Goal: Information Seeking & Learning: Learn about a topic

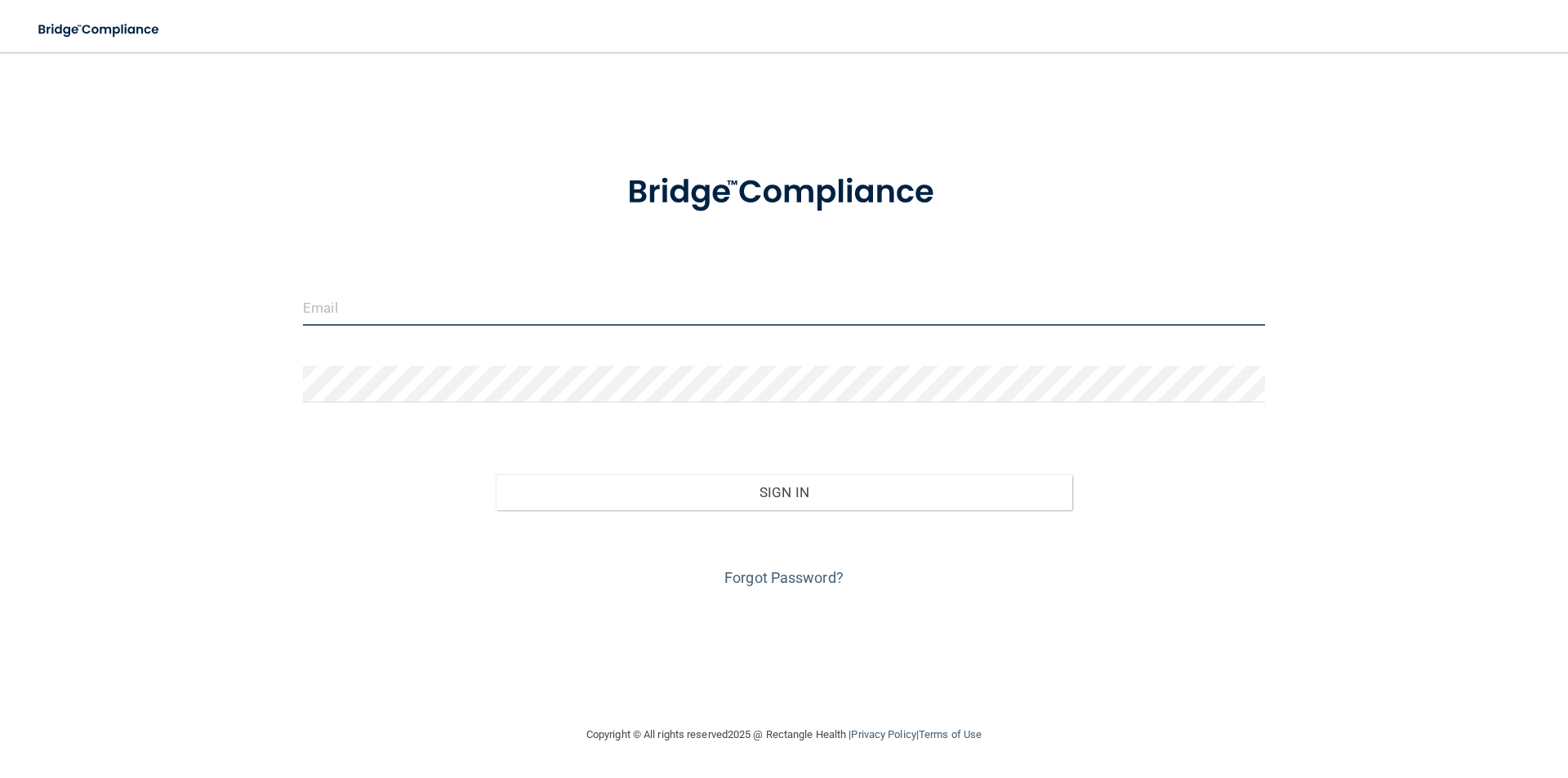
drag, startPoint x: 385, startPoint y: 309, endPoint x: 394, endPoint y: 315, distance: 10.8
click at [385, 309] on input "email" at bounding box center [784, 307] width 962 height 37
click at [526, 315] on input "info@underwoodeyecarepc.com" at bounding box center [784, 307] width 962 height 37
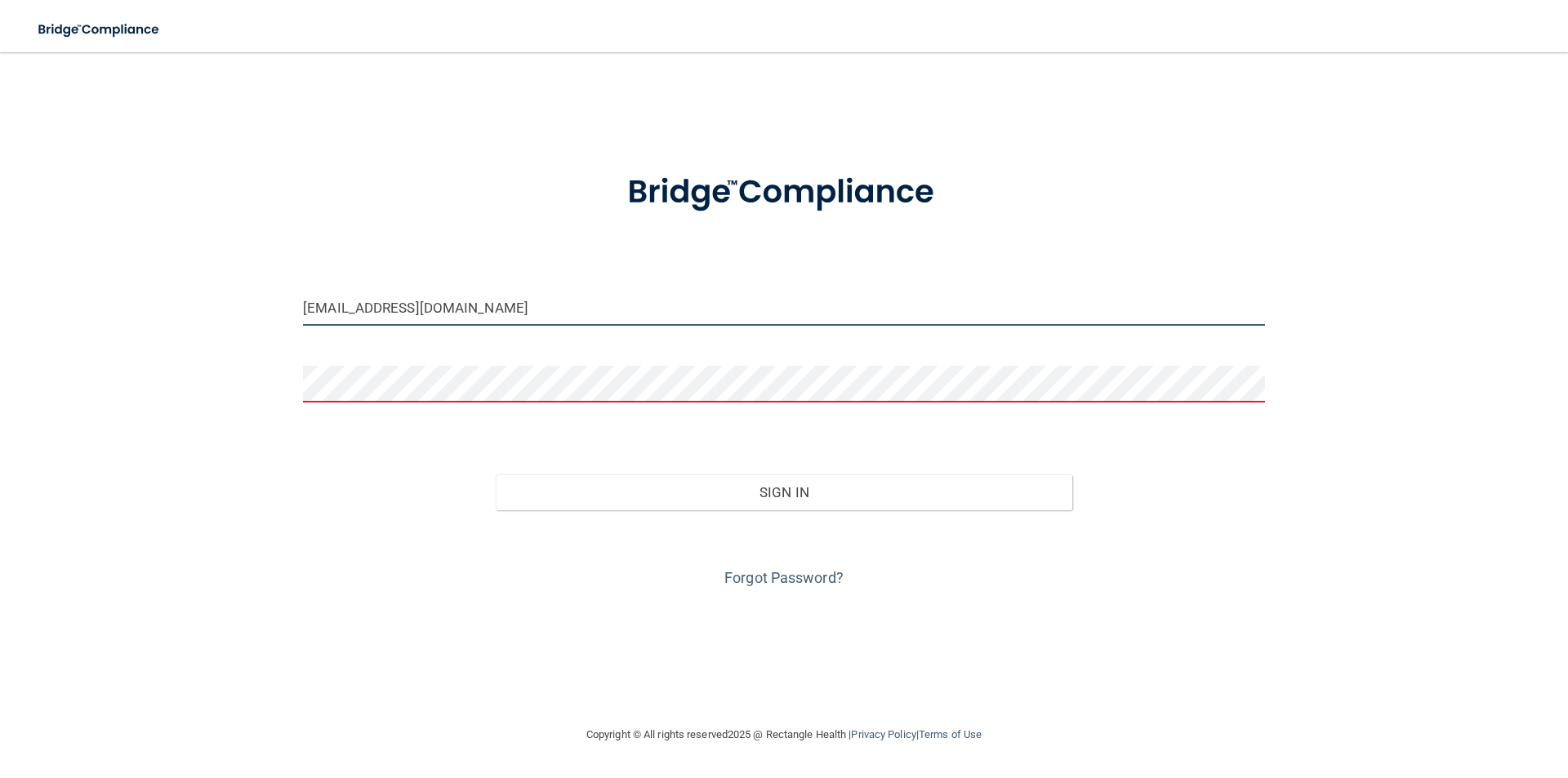
drag, startPoint x: 531, startPoint y: 311, endPoint x: 214, endPoint y: 326, distance: 317.4
click at [218, 324] on div "info@underwoodeyecarepc.com Invalid email/password. You don't have permission t…" at bounding box center [784, 389] width 1503 height 640
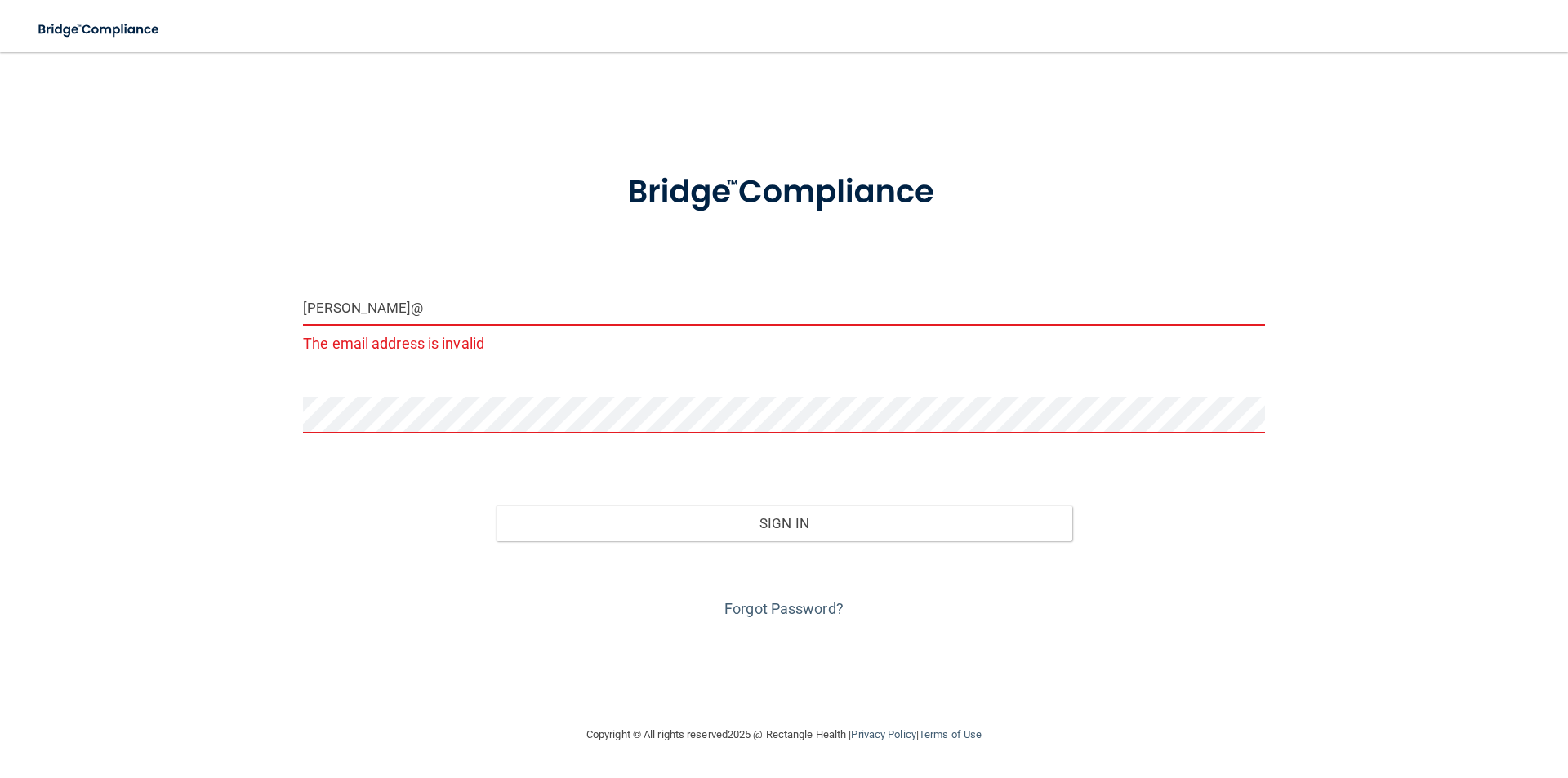
type input "[PERSON_NAME][EMAIL_ADDRESS][DOMAIN_NAME]"
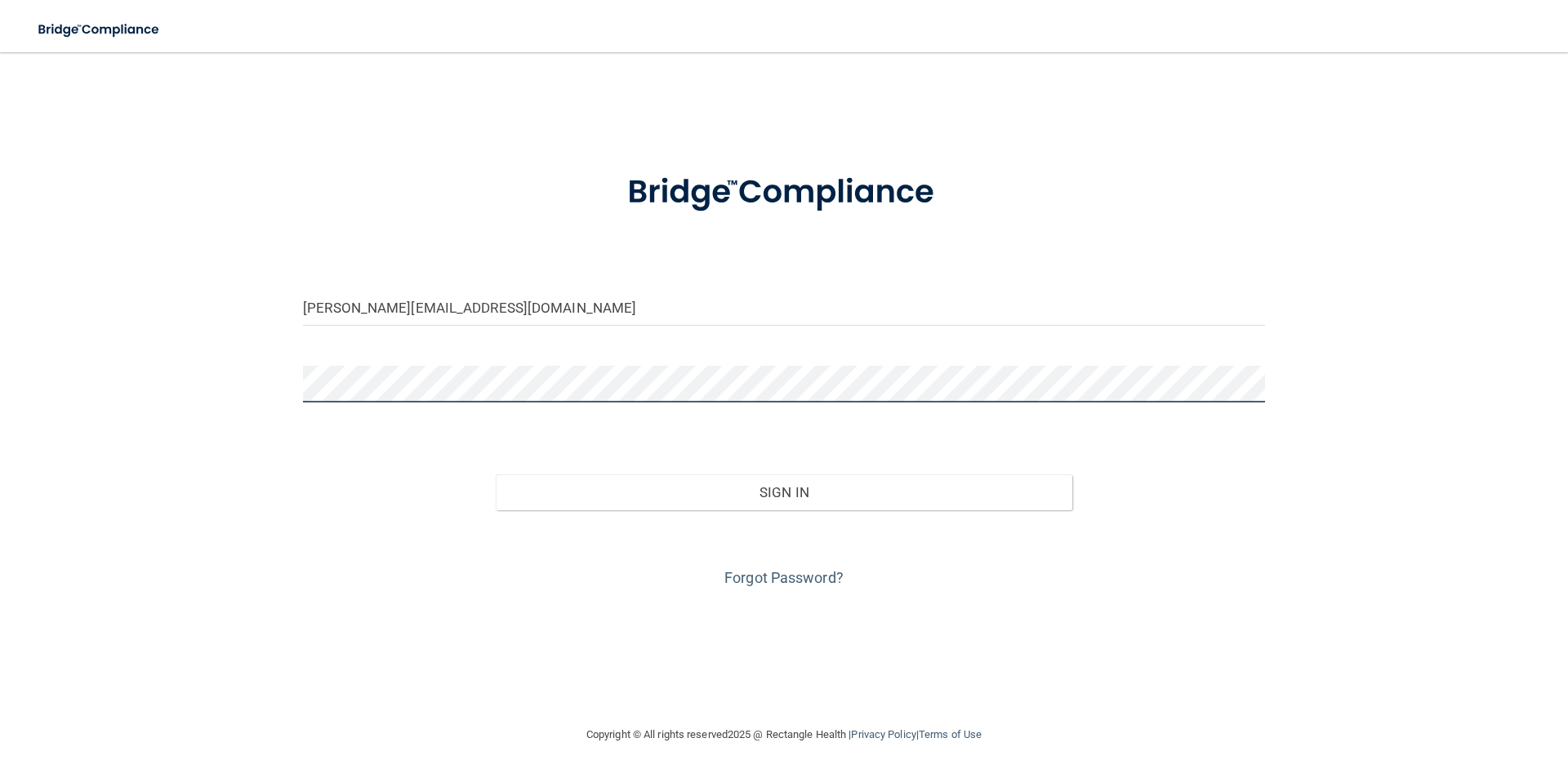
click at [495, 475] on button "Sign In" at bounding box center [784, 493] width 577 height 36
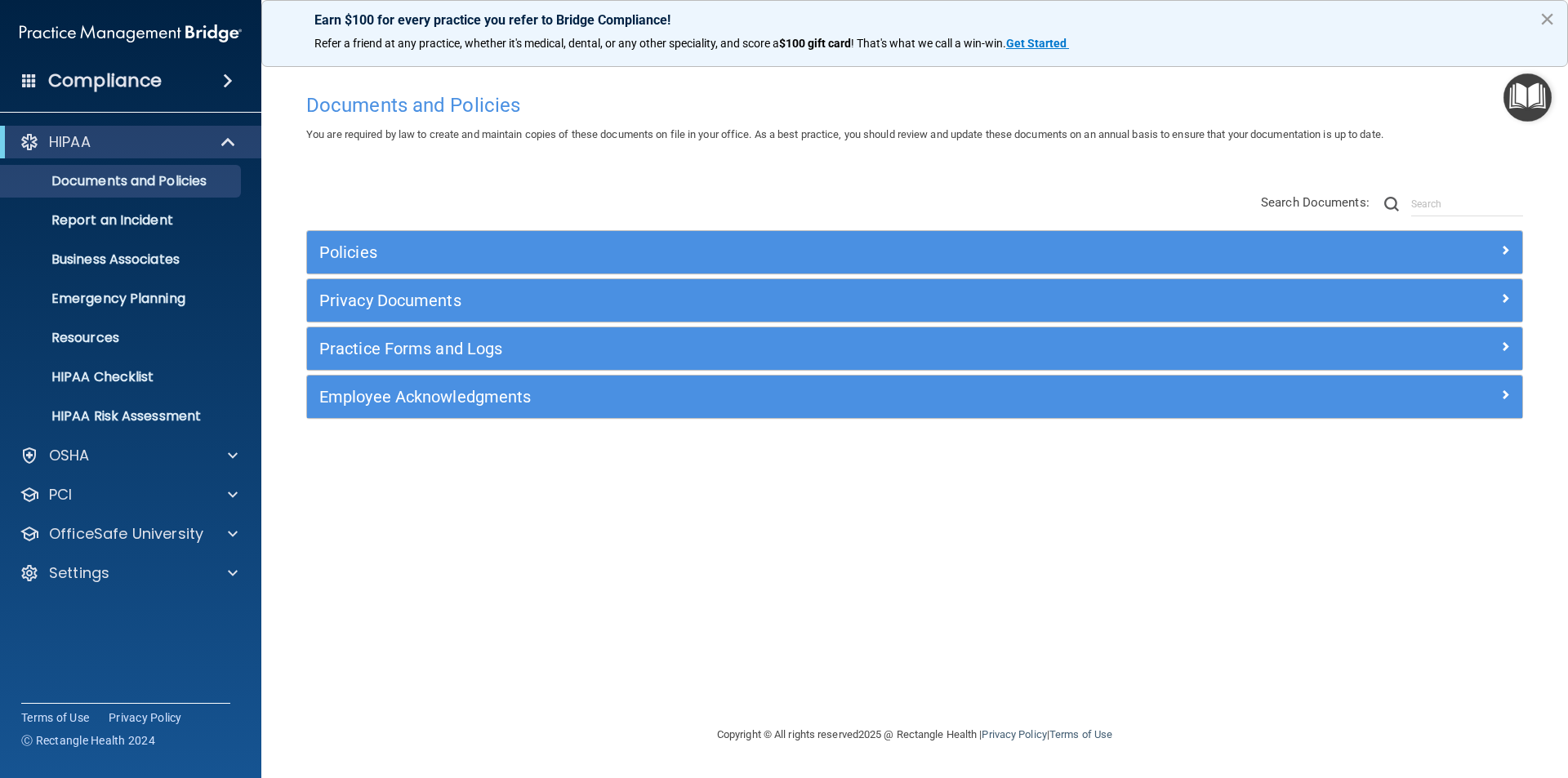
click at [1548, 13] on button "×" at bounding box center [1547, 19] width 15 height 26
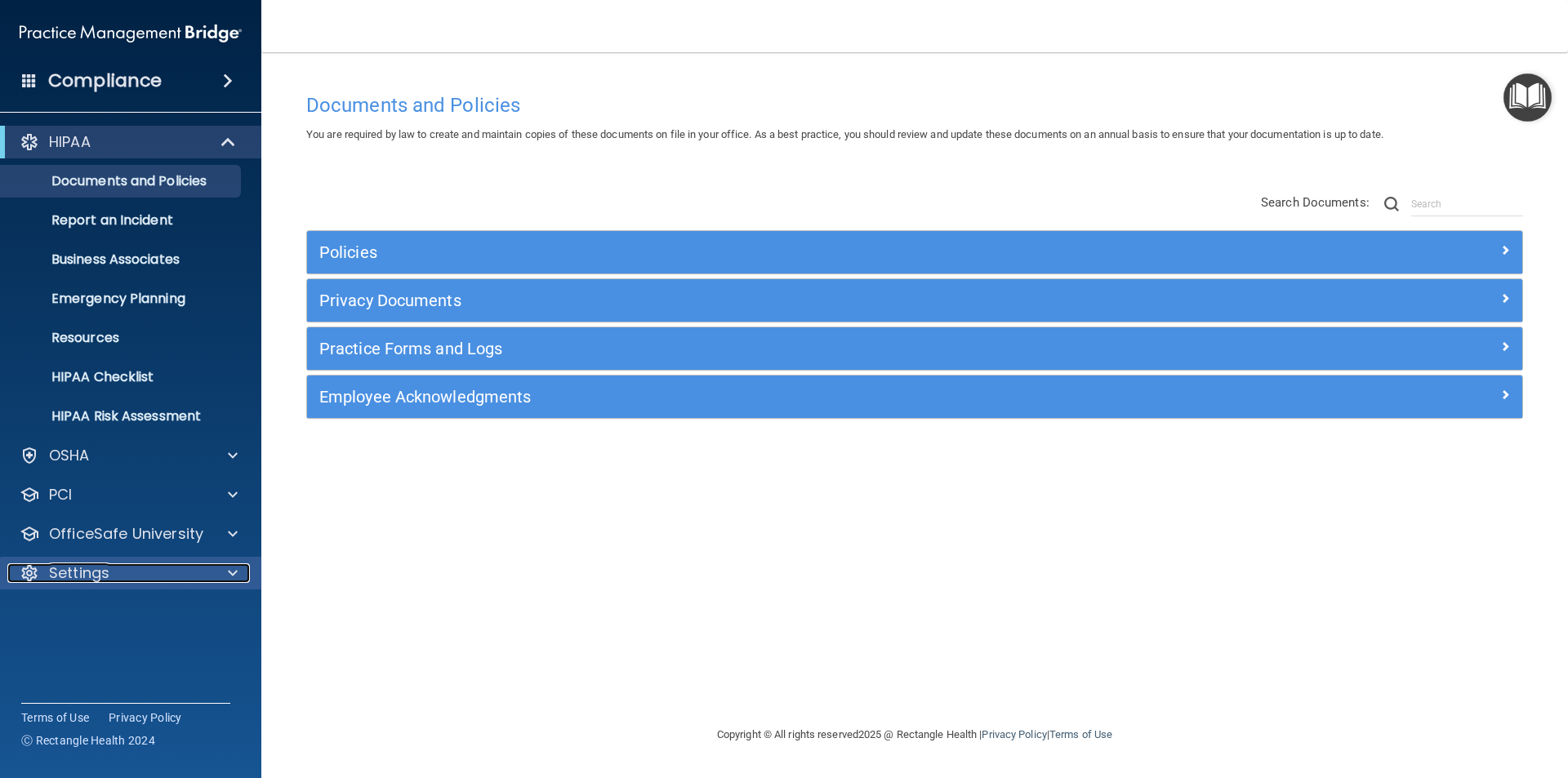
click at [225, 575] on div at bounding box center [230, 573] width 40 height 20
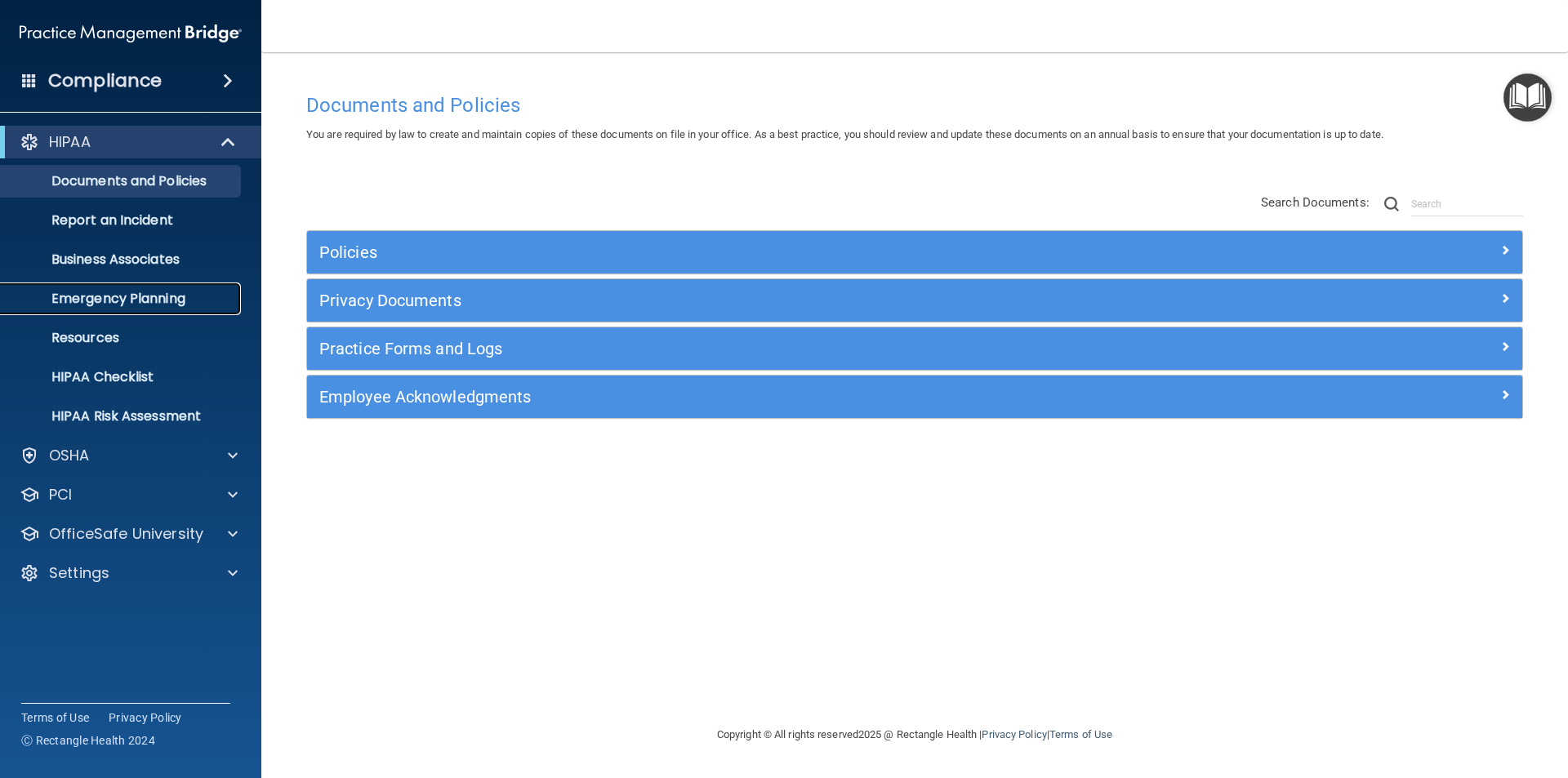
click at [133, 299] on p "Emergency Planning" at bounding box center [121, 298] width 223 height 16
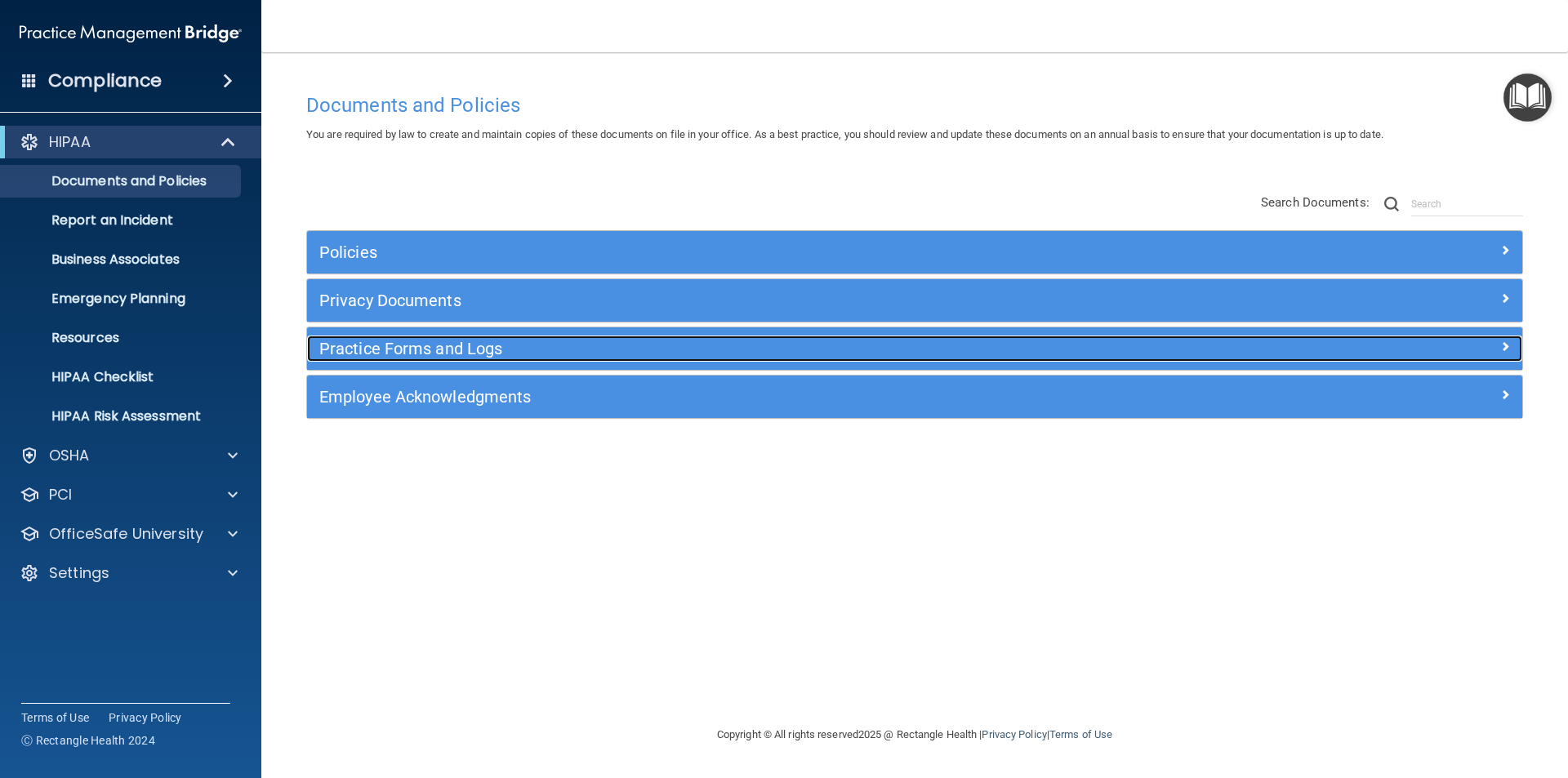
drag, startPoint x: 468, startPoint y: 348, endPoint x: 483, endPoint y: 352, distance: 15.5
click at [470, 347] on h5 "Practice Forms and Logs" at bounding box center [762, 348] width 887 height 18
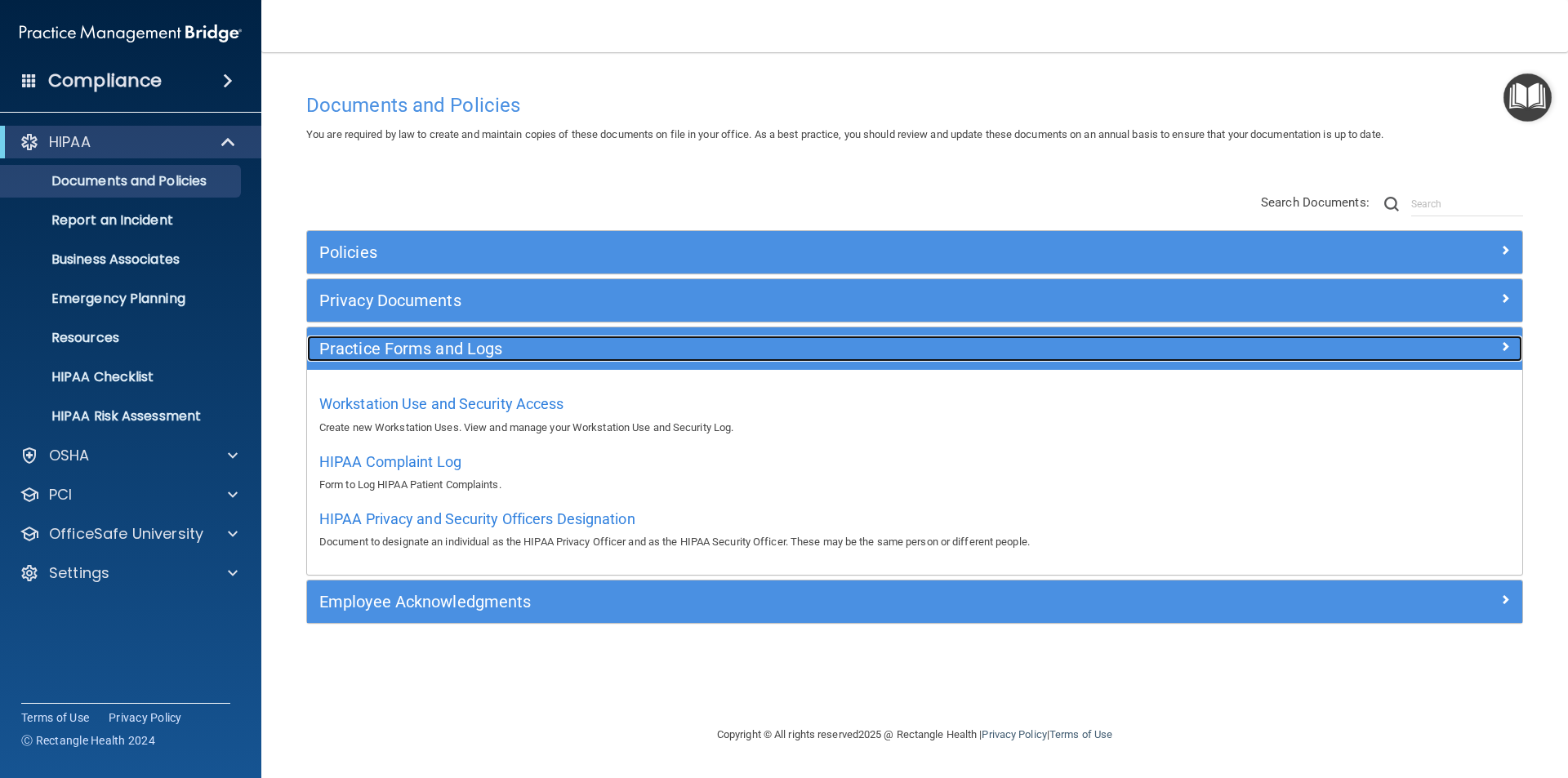
click at [1506, 349] on span at bounding box center [1504, 346] width 9 height 20
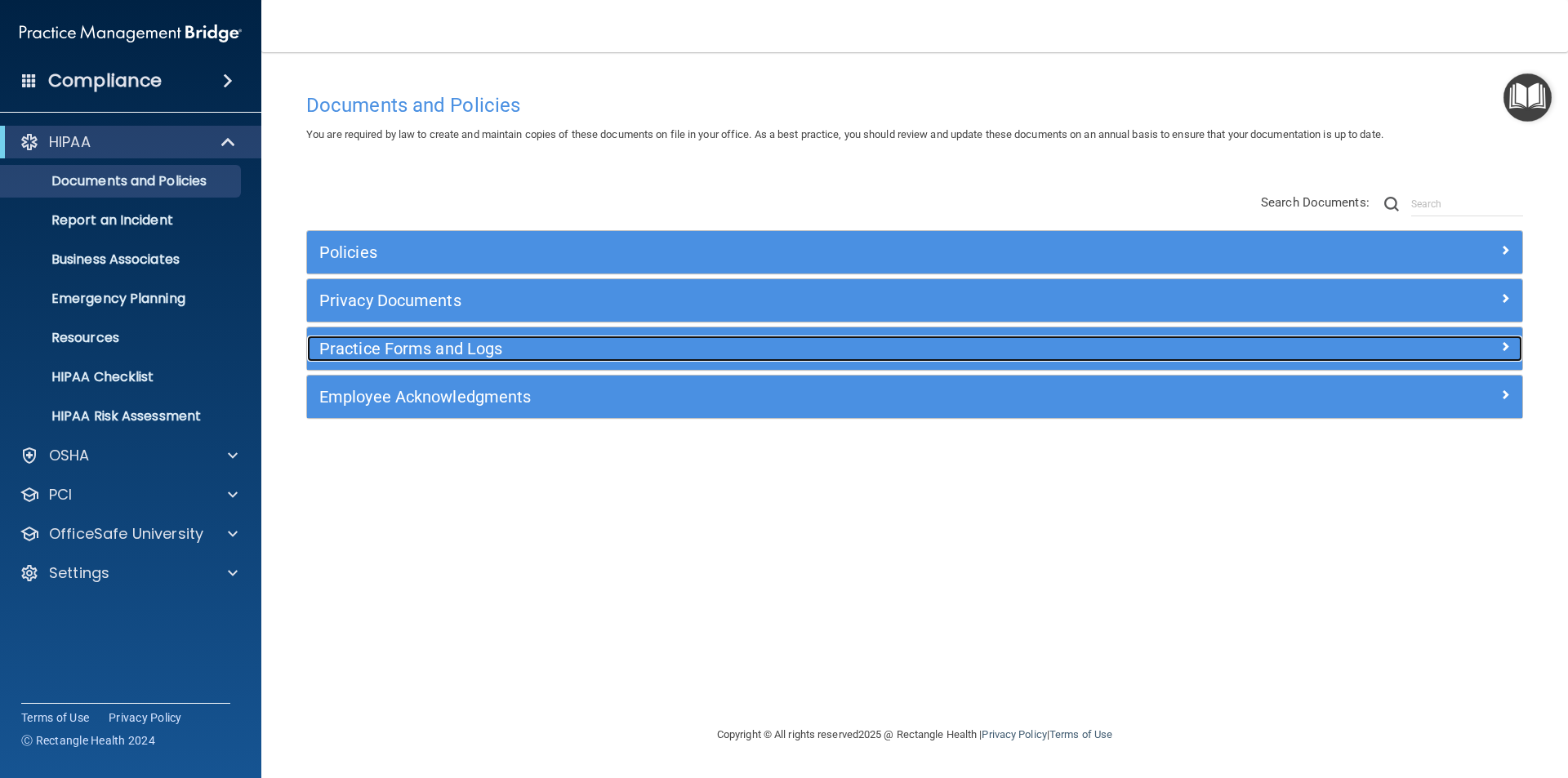
click at [1502, 341] on span at bounding box center [1504, 346] width 9 height 20
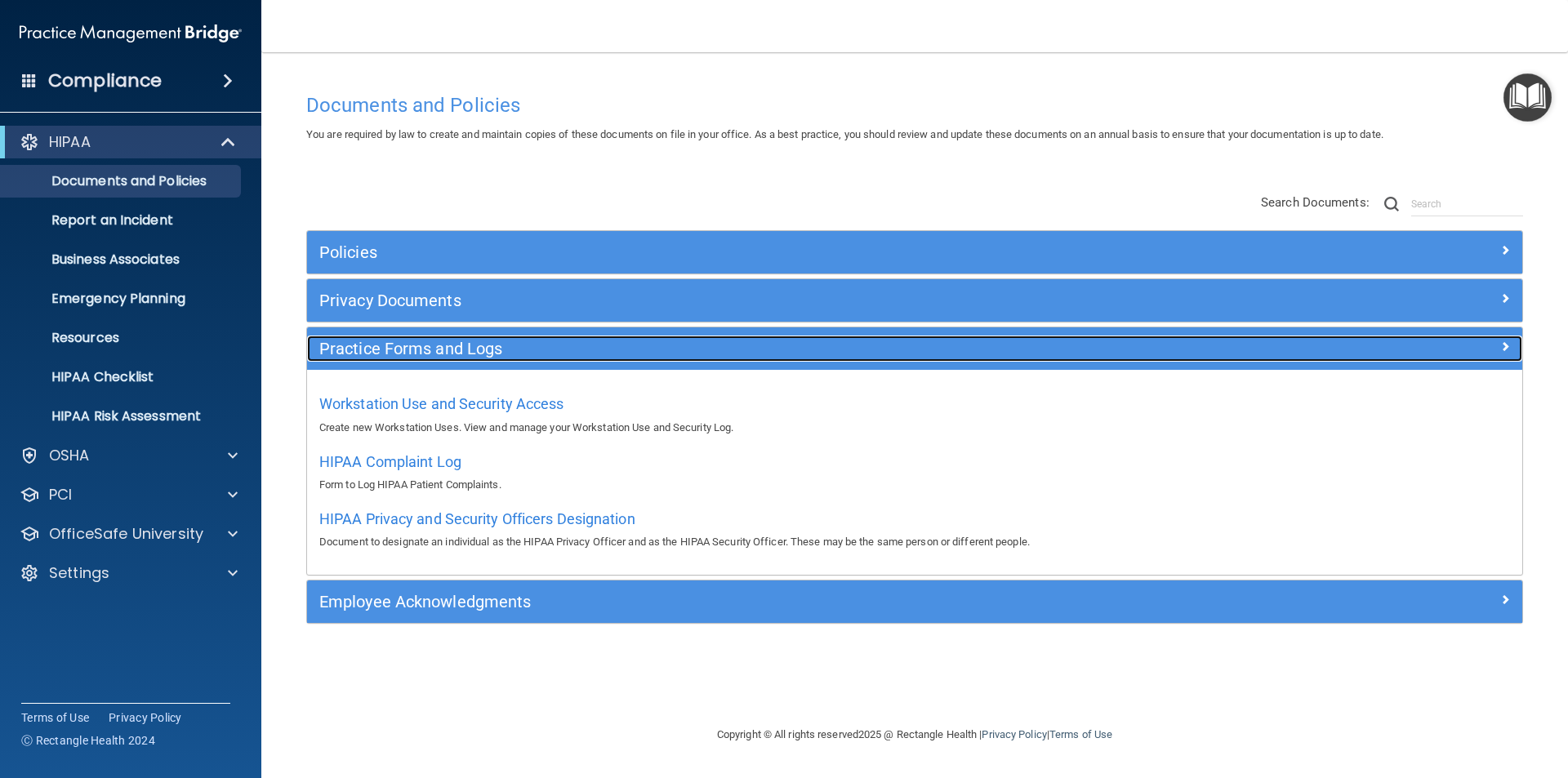
click at [1511, 347] on div at bounding box center [1370, 345] width 304 height 20
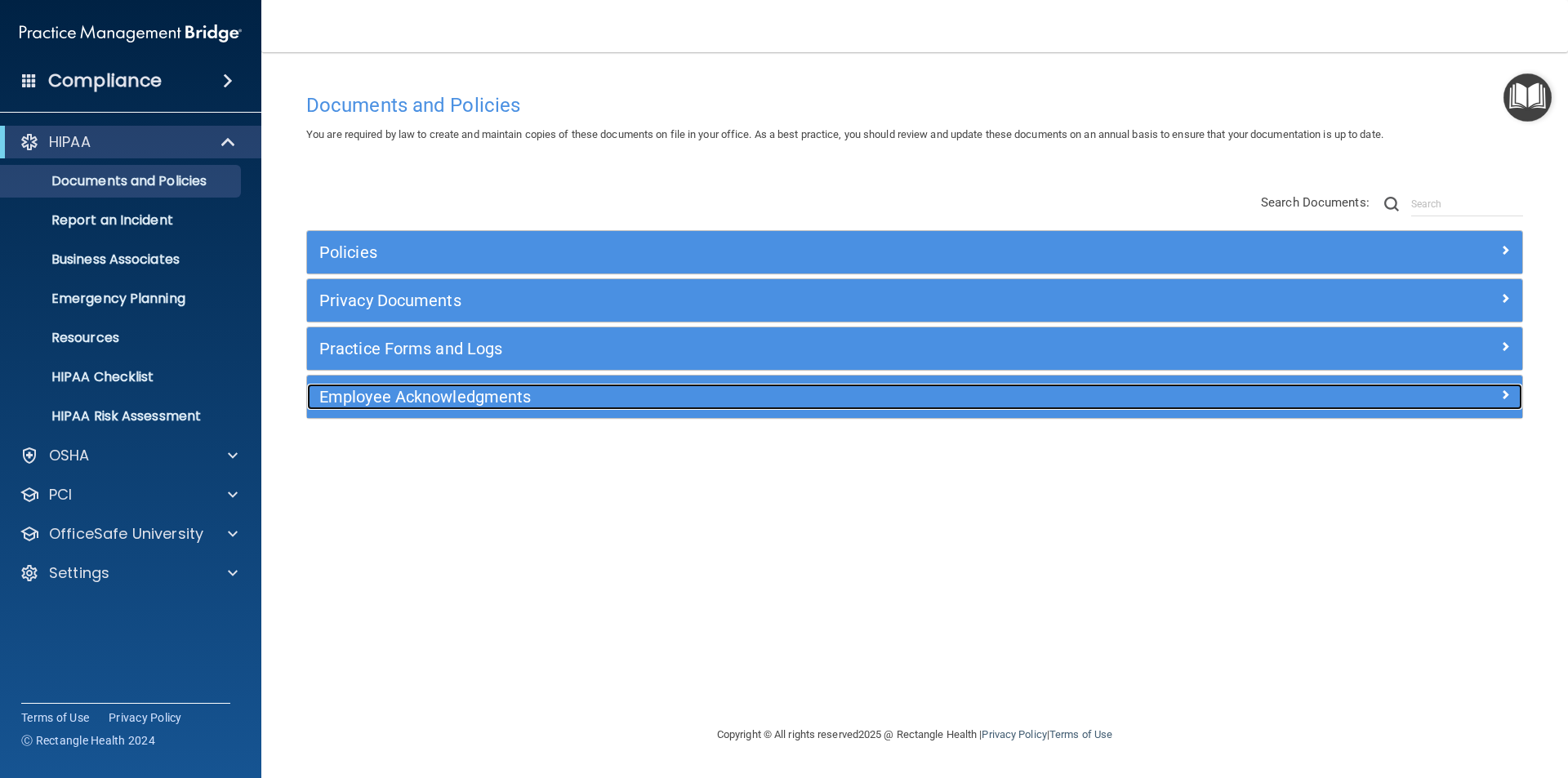
click at [1501, 389] on span at bounding box center [1504, 394] width 9 height 20
click at [1504, 388] on span at bounding box center [1504, 394] width 9 height 20
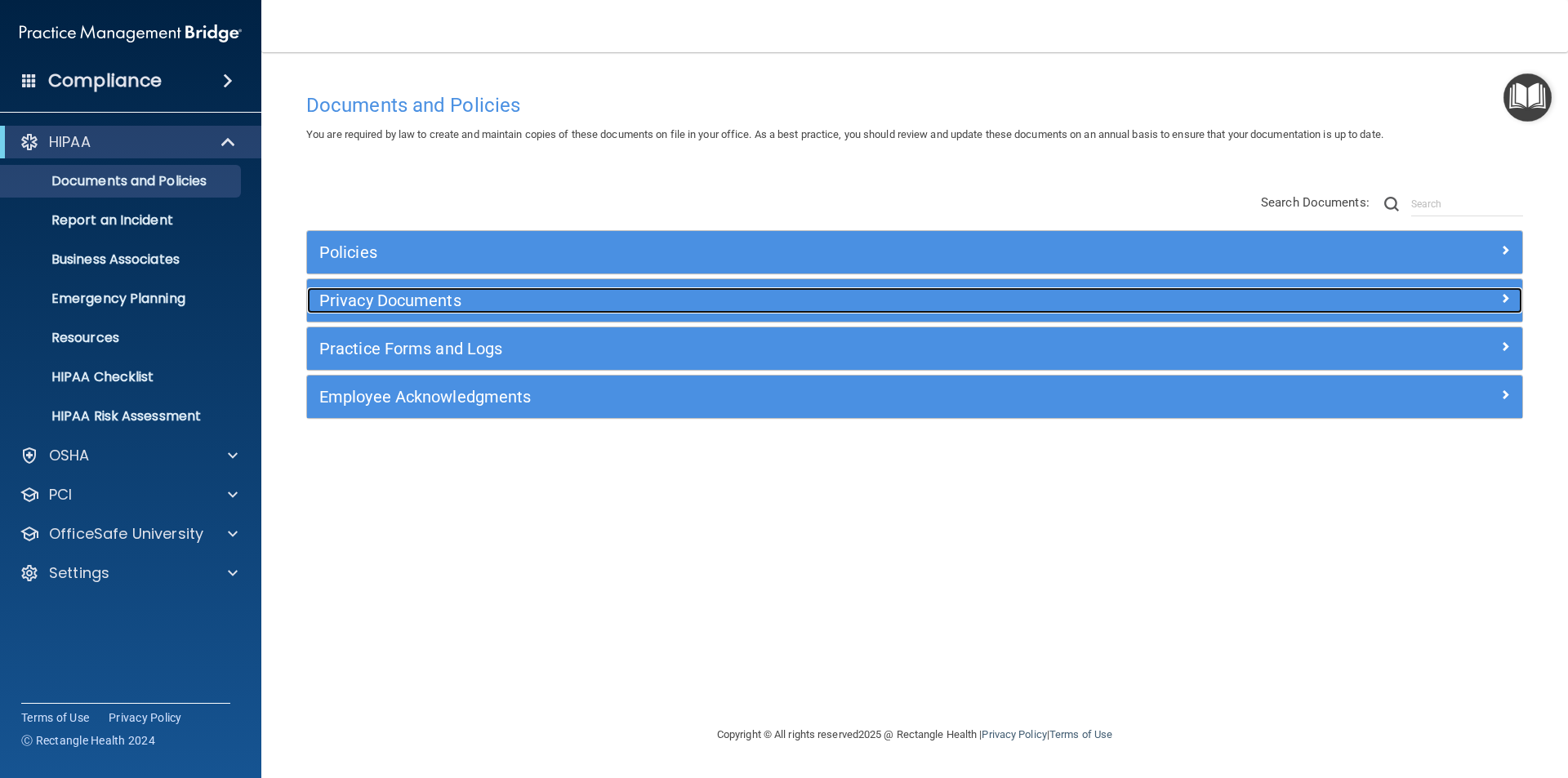
click at [1504, 299] on span at bounding box center [1504, 297] width 9 height 20
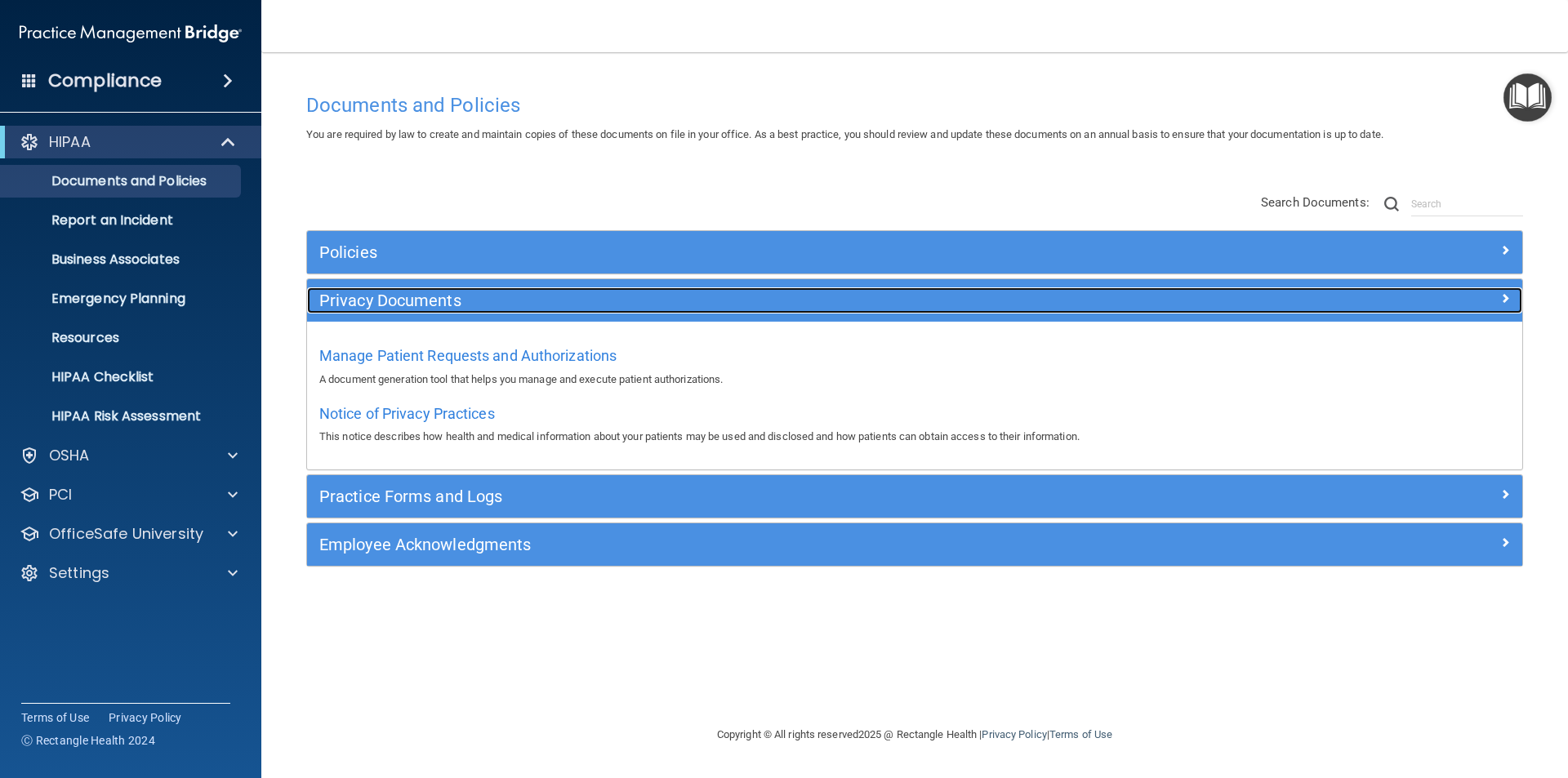
click at [1507, 299] on span at bounding box center [1504, 297] width 9 height 20
